Goal: Task Accomplishment & Management: Complete application form

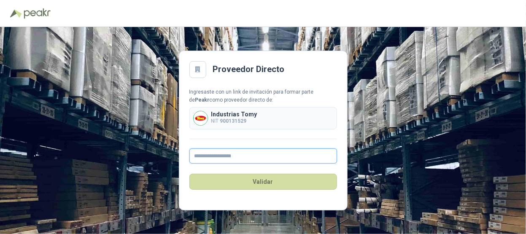
click at [239, 156] on input "text" at bounding box center [263, 155] width 148 height 15
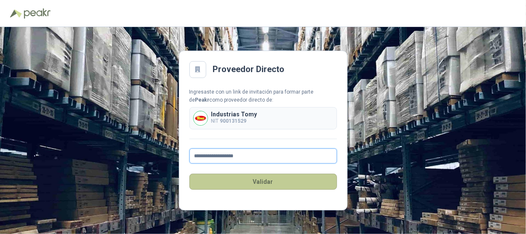
type input "**********"
click at [230, 180] on button "Validar" at bounding box center [263, 182] width 148 height 16
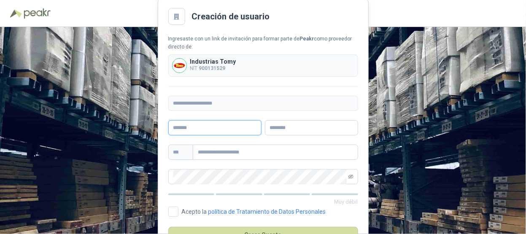
click at [215, 130] on input "text" at bounding box center [214, 127] width 93 height 15
type input "*****"
click at [303, 124] on input "text" at bounding box center [311, 127] width 93 height 15
type input "*"
type input "*******"
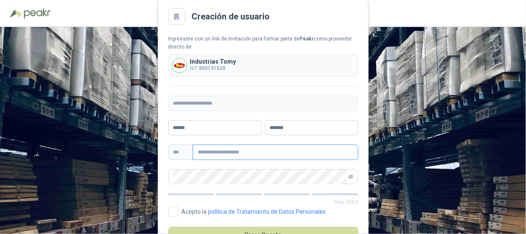
click at [234, 152] on input "text" at bounding box center [275, 152] width 165 height 15
type input "**********"
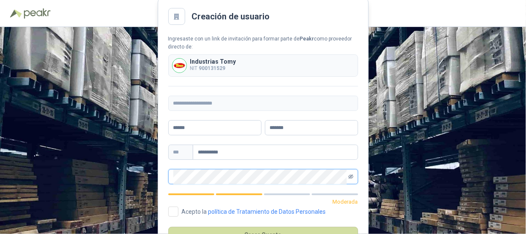
click at [348, 174] on icon "eye-invisible" at bounding box center [350, 176] width 5 height 5
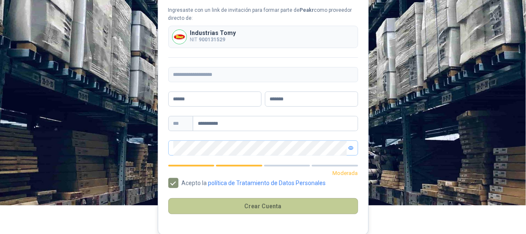
click at [256, 202] on button "Crear Cuenta" at bounding box center [263, 206] width 190 height 16
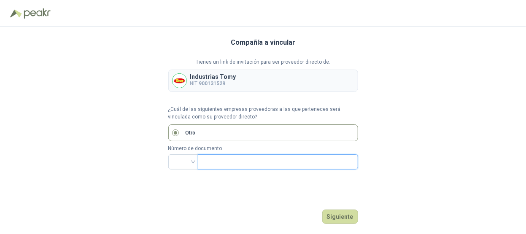
click at [218, 159] on input "text" at bounding box center [277, 162] width 148 height 14
type input "*********"
click at [276, 188] on div "Compañía a vincular Tienes un link de invitación para ser proveedor directo de:…" at bounding box center [263, 130] width 190 height 207
click at [341, 218] on button "Siguiente" at bounding box center [340, 216] width 36 height 14
click at [191, 159] on input "search" at bounding box center [183, 161] width 20 height 13
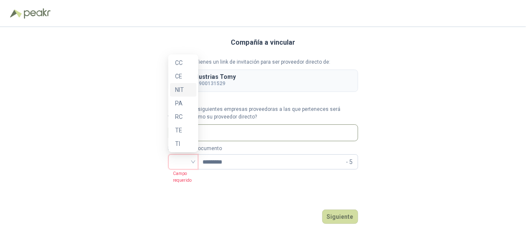
click at [179, 86] on div "NIT" at bounding box center [183, 89] width 16 height 9
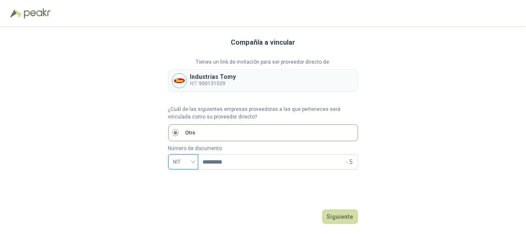
drag, startPoint x: 371, startPoint y: 215, endPoint x: 366, endPoint y: 217, distance: 5.7
click at [369, 217] on div "Compañía a vincular Tienes un link de invitación para ser proveedor directo de:…" at bounding box center [263, 130] width 526 height 207
click at [359, 214] on div "Compañía a vincular Tienes un link de invitación para ser proveedor directo de:…" at bounding box center [263, 130] width 526 height 207
click at [347, 212] on button "Siguiente" at bounding box center [340, 216] width 36 height 14
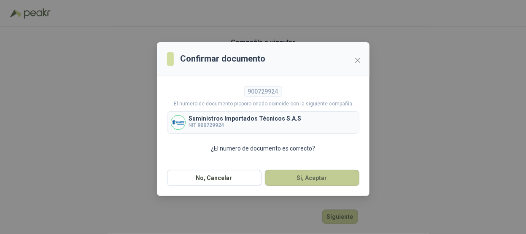
click at [315, 175] on button "Si, Aceptar" at bounding box center [312, 178] width 94 height 16
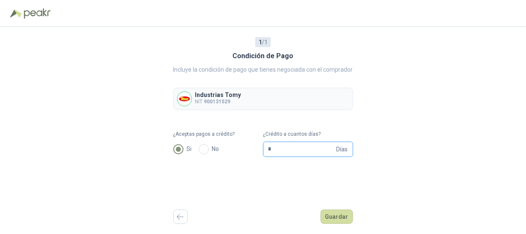
click at [290, 142] on input "*" at bounding box center [301, 149] width 67 height 14
type input "*"
type input "**"
click at [340, 217] on button "Guardar" at bounding box center [336, 216] width 32 height 14
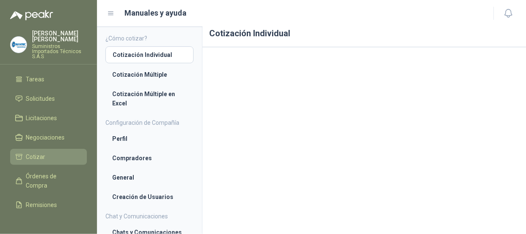
scroll to position [81, 0]
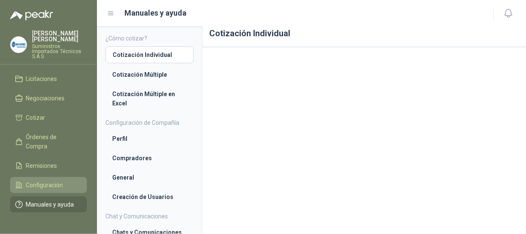
click at [58, 180] on span "Configuración" at bounding box center [44, 184] width 37 height 9
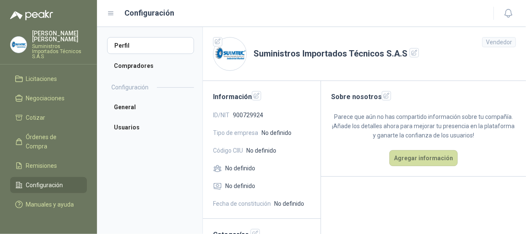
scroll to position [45, 0]
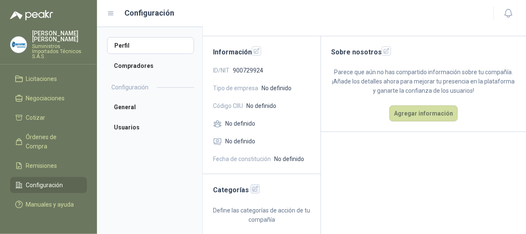
click at [252, 190] on icon "button" at bounding box center [255, 188] width 7 height 7
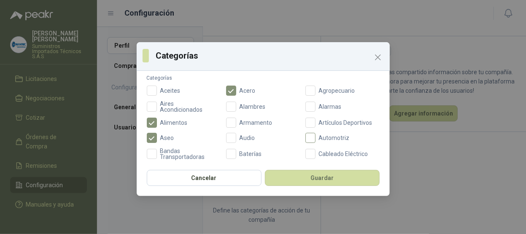
scroll to position [84, 0]
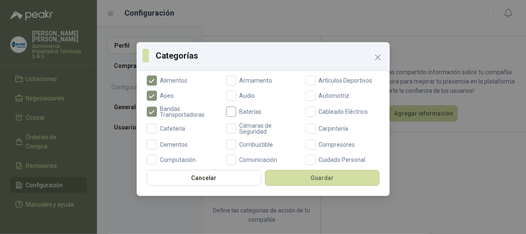
click at [239, 111] on span "Baterías" at bounding box center [250, 112] width 29 height 6
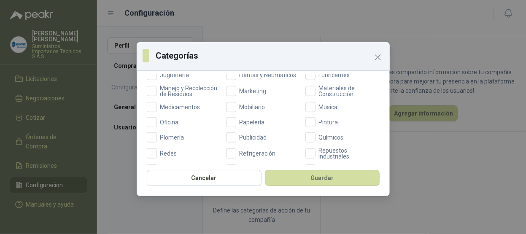
scroll to position [392, 0]
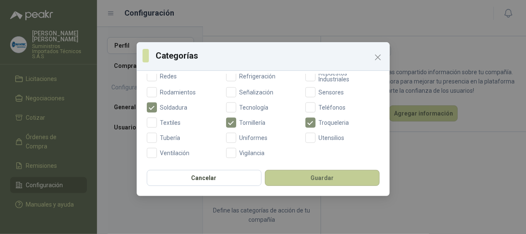
click at [315, 174] on button "Guardar" at bounding box center [322, 178] width 115 height 16
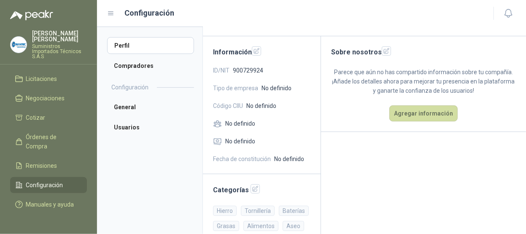
scroll to position [0, 0]
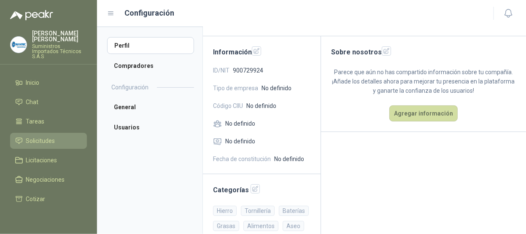
click at [48, 136] on span "Solicitudes" at bounding box center [40, 140] width 29 height 9
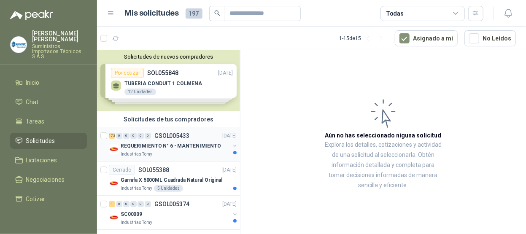
click at [169, 148] on p "REQUERIMIENTO N° 6 - MANTENIMIENTO" at bounding box center [171, 146] width 100 height 8
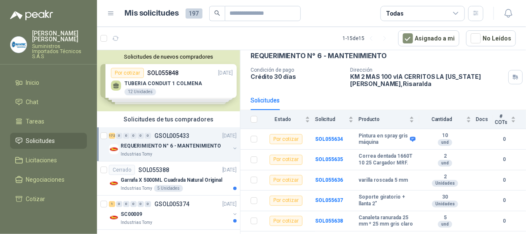
scroll to position [81, 0]
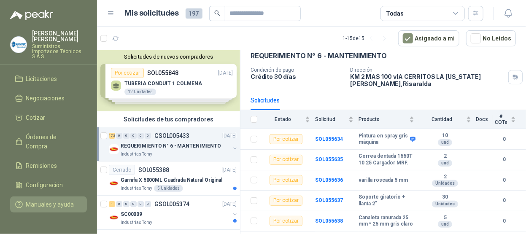
click at [62, 200] on span "Manuales y ayuda" at bounding box center [50, 204] width 48 height 9
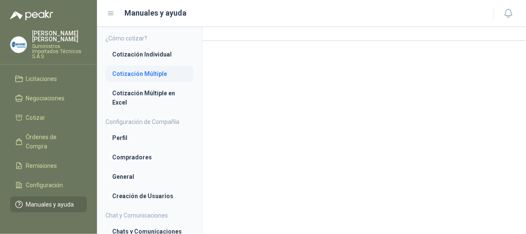
click at [146, 76] on li "Cotización Múltiple" at bounding box center [149, 73] width 75 height 9
